Goal: Task Accomplishment & Management: Manage account settings

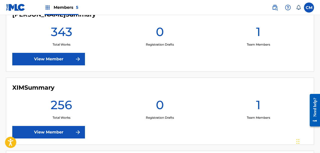
scroll to position [225, 0]
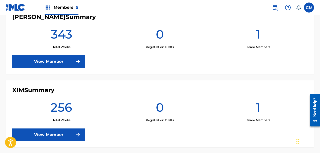
click at [54, 62] on link "View Member" at bounding box center [48, 61] width 73 height 13
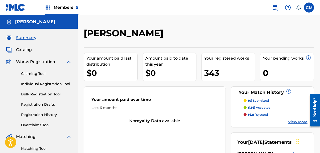
click at [31, 122] on div "Claiming Tool Individual Registration Tool Bulk Registration Tool Registration …" at bounding box center [39, 96] width 66 height 63
click at [34, 124] on link "Overclaims Tool" at bounding box center [46, 125] width 51 height 5
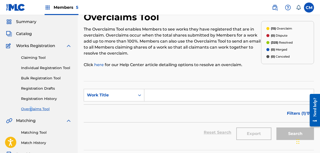
scroll to position [25, 0]
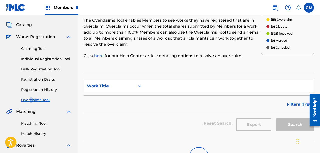
click at [295, 103] on span "Filters ( 1 )" at bounding box center [296, 104] width 19 height 6
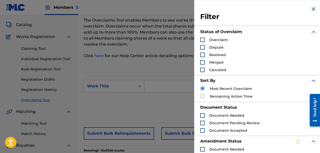
click at [206, 37] on div "Overclaim" at bounding box center [214, 39] width 28 height 5
click at [202, 39] on div "Search Form" at bounding box center [202, 40] width 5 height 5
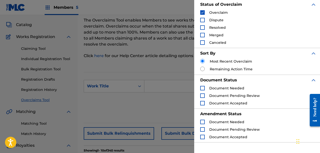
scroll to position [71, 0]
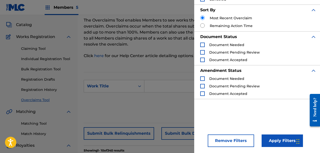
click at [279, 139] on button "Apply Filters" at bounding box center [282, 141] width 41 height 13
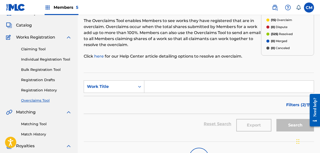
scroll to position [0, 0]
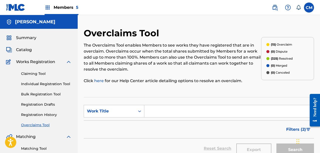
click at [207, 69] on p "The Overclaims Tool enables Members to see works they have registered that are …" at bounding box center [172, 57] width 177 height 30
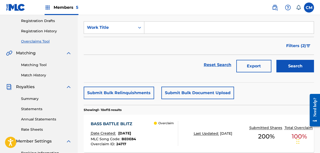
scroll to position [82, 0]
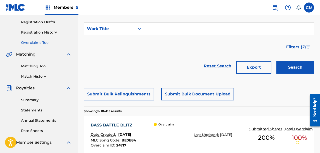
click at [130, 94] on button "Submit Bulk Relinquishments" at bounding box center [119, 94] width 70 height 13
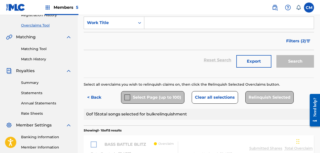
scroll to position [107, 0]
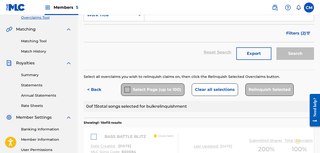
click at [98, 92] on button "< Back" at bounding box center [99, 89] width 30 height 13
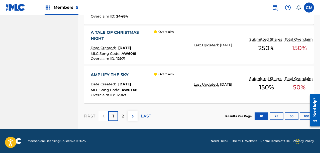
click at [125, 118] on div "2" at bounding box center [123, 116] width 10 height 10
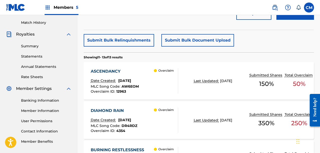
scroll to position [61, 0]
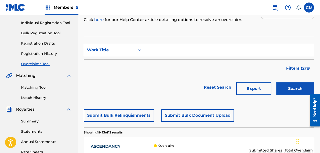
click at [140, 111] on button "Submit Bulk Relinquishments" at bounding box center [119, 115] width 70 height 13
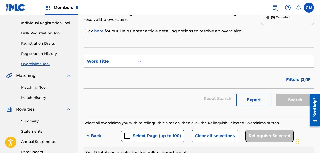
click at [149, 131] on div "Select all overclaims you wish to relinquish claims on, then click the Relinqui…" at bounding box center [199, 140] width 230 height 38
click at [149, 131] on button "Select Page (up to 100)" at bounding box center [152, 136] width 63 height 13
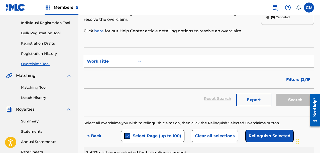
click at [261, 132] on button "Relinquish Selected" at bounding box center [269, 136] width 48 height 13
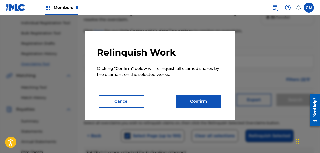
click at [199, 96] on button "Confirm" at bounding box center [198, 101] width 45 height 13
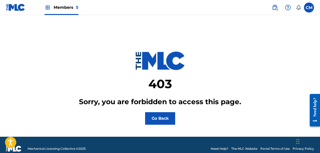
drag, startPoint x: 170, startPoint y: 123, endPoint x: 165, endPoint y: 120, distance: 5.4
click at [168, 122] on button "Go Back" at bounding box center [160, 118] width 30 height 13
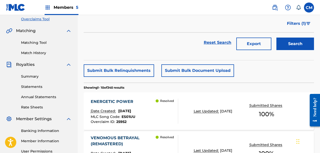
scroll to position [75, 0]
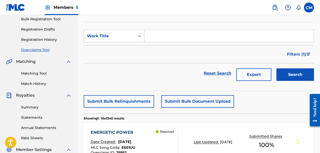
click at [304, 49] on button "Filters ( 1 )" at bounding box center [299, 54] width 30 height 13
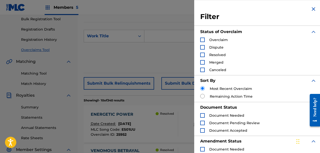
click at [204, 37] on div "Status of Overclaim" at bounding box center [258, 31] width 116 height 11
click at [204, 39] on div "Search Form" at bounding box center [202, 40] width 5 height 5
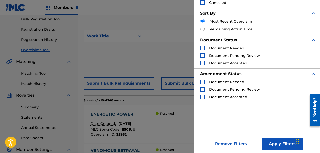
scroll to position [71, 0]
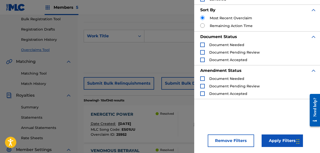
click at [268, 142] on button "Apply Filters" at bounding box center [282, 141] width 41 height 13
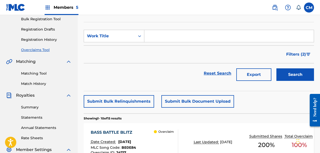
click at [124, 106] on button "Submit Bulk Relinquishments" at bounding box center [119, 101] width 70 height 13
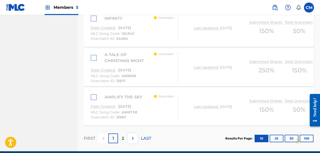
scroll to position [523, 0]
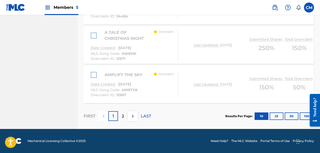
click at [124, 116] on div "2" at bounding box center [123, 116] width 10 height 10
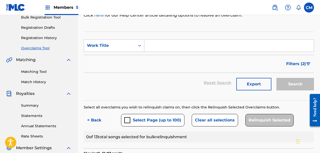
scroll to position [73, 0]
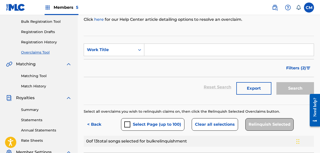
click at [164, 120] on button "Select Page (up to 100)" at bounding box center [152, 124] width 63 height 13
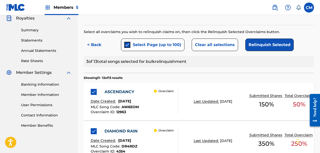
scroll to position [148, 0]
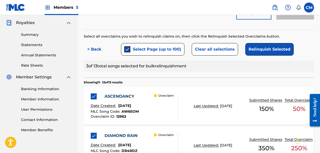
click at [260, 55] on button "Relinquish Selected" at bounding box center [269, 49] width 48 height 13
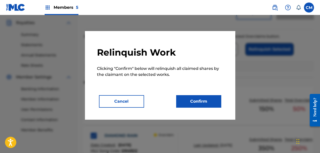
click at [199, 102] on button "Confirm" at bounding box center [198, 101] width 45 height 13
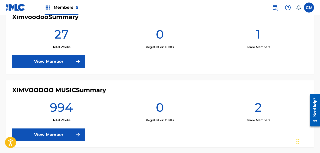
scroll to position [396, 0]
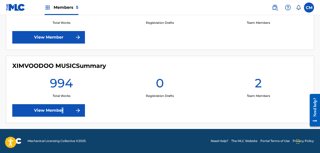
click at [62, 104] on div "XIMVOODOO MUSIC Summary 994 Total Works 0 Registration Drafts 2 Team Members Vi…" at bounding box center [160, 89] width 308 height 67
click at [62, 105] on link "View Member" at bounding box center [48, 110] width 73 height 13
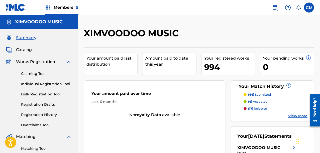
click at [35, 123] on link "Overclaims Tool" at bounding box center [46, 125] width 51 height 5
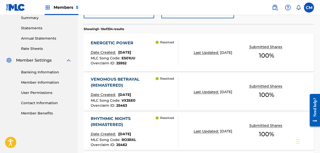
scroll to position [100, 0]
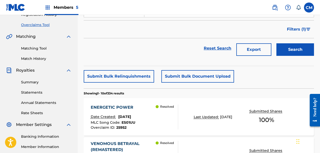
click at [307, 29] on img "Search Form" at bounding box center [308, 29] width 4 height 3
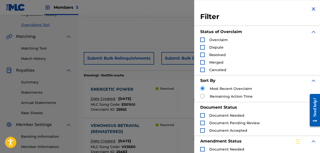
click at [215, 39] on span "Overclaim" at bounding box center [218, 40] width 19 height 5
click at [202, 40] on div "Search Form" at bounding box center [202, 40] width 5 height 5
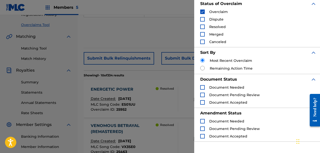
scroll to position [71, 0]
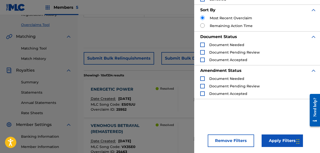
click at [275, 142] on button "Apply Filters" at bounding box center [282, 141] width 41 height 13
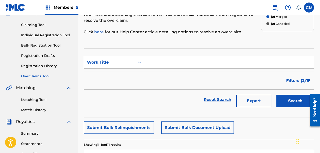
scroll to position [50, 0]
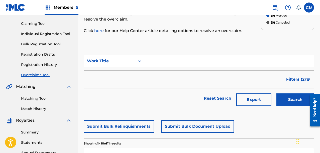
click at [122, 125] on button "Submit Bulk Relinquishments" at bounding box center [119, 126] width 70 height 13
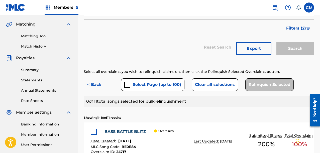
scroll to position [125, 0]
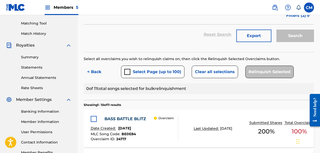
click at [128, 71] on div "submit" at bounding box center [127, 72] width 6 height 6
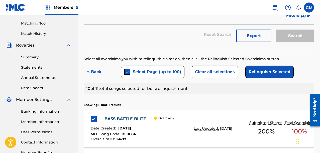
click at [273, 75] on button "Relinquish Selected" at bounding box center [269, 72] width 48 height 13
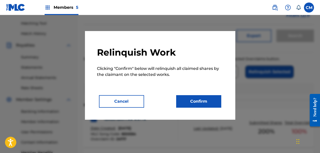
click at [191, 99] on button "Confirm" at bounding box center [198, 101] width 45 height 13
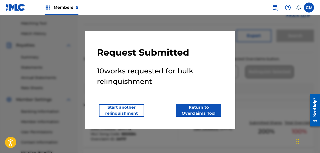
click at [135, 110] on button "Start another relinquishment" at bounding box center [121, 110] width 45 height 13
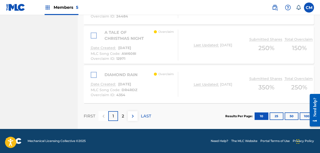
click at [121, 113] on div "2" at bounding box center [123, 116] width 10 height 10
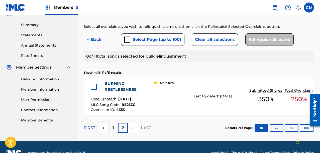
scroll to position [169, 0]
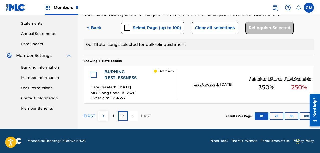
click at [96, 76] on div at bounding box center [94, 75] width 6 height 6
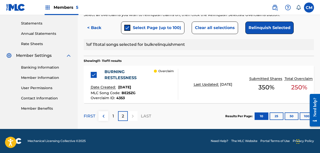
click at [264, 29] on button "Relinquish Selected" at bounding box center [269, 28] width 48 height 13
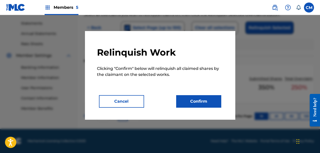
click at [179, 103] on button "Confirm" at bounding box center [198, 101] width 45 height 13
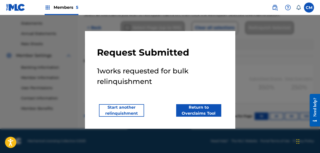
drag, startPoint x: 129, startPoint y: 111, endPoint x: 193, endPoint y: 105, distance: 64.9
click at [193, 105] on div "Start another relinquishment Return to Overclaims Tool" at bounding box center [160, 110] width 126 height 13
click at [198, 105] on button "Return to Overclaims Tool" at bounding box center [198, 110] width 45 height 13
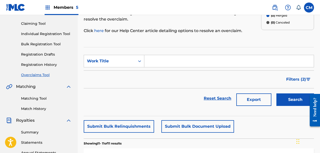
scroll to position [0, 0]
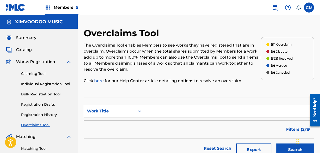
click at [19, 51] on span "Catalog" at bounding box center [24, 50] width 16 height 6
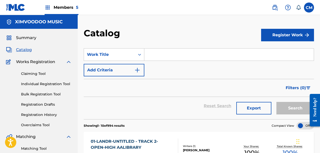
click at [25, 40] on span "Summary" at bounding box center [26, 38] width 20 height 6
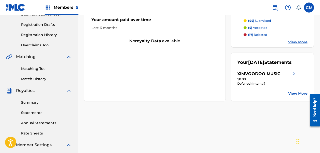
scroll to position [100, 0]
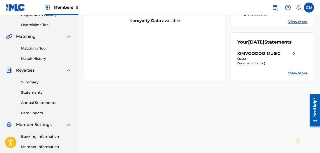
click at [295, 76] on link "View More" at bounding box center [297, 73] width 19 height 5
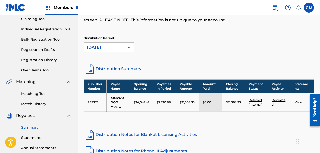
scroll to position [75, 0]
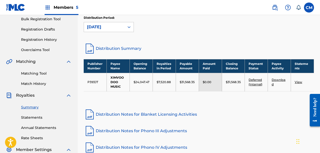
click at [260, 81] on link "Deferred (Internal)" at bounding box center [256, 82] width 14 height 8
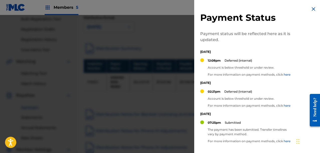
click at [174, 38] on div at bounding box center [160, 91] width 320 height 153
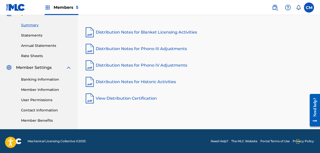
scroll to position [158, 0]
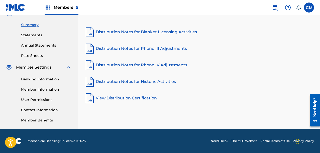
click at [32, 81] on link "Banking Information" at bounding box center [46, 79] width 51 height 5
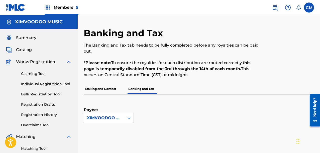
click at [66, 5] on span "Members 5" at bounding box center [66, 8] width 25 height 6
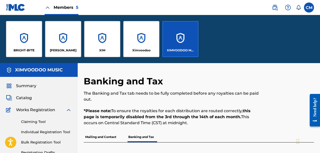
click at [102, 46] on div "XIM" at bounding box center [102, 39] width 36 height 36
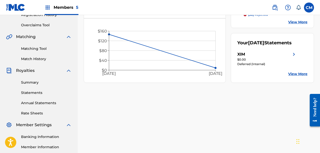
scroll to position [100, 0]
click at [302, 74] on link "View More" at bounding box center [297, 73] width 19 height 5
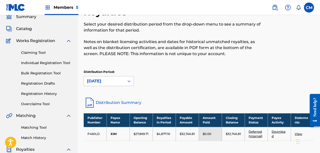
scroll to position [50, 0]
